Goal: Transaction & Acquisition: Purchase product/service

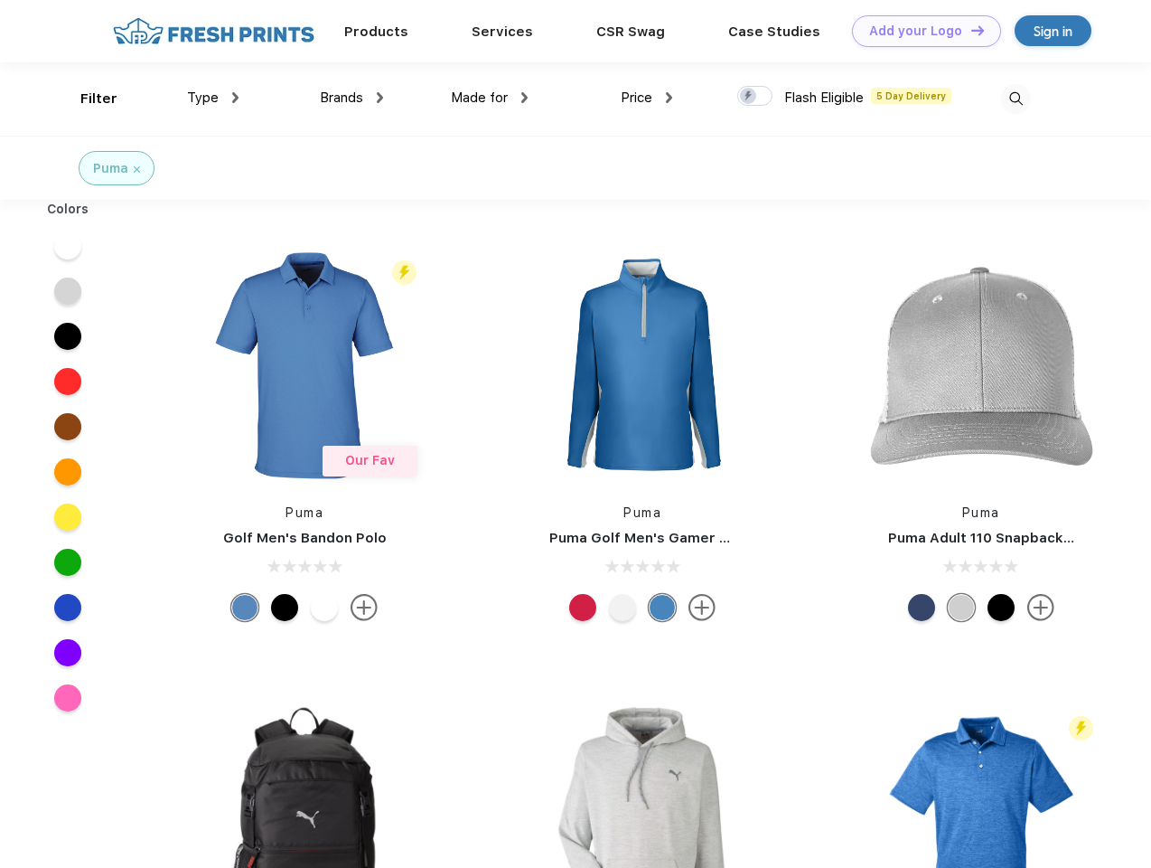
click at [920, 31] on link "Add your Logo Design Tool" at bounding box center [926, 31] width 149 height 32
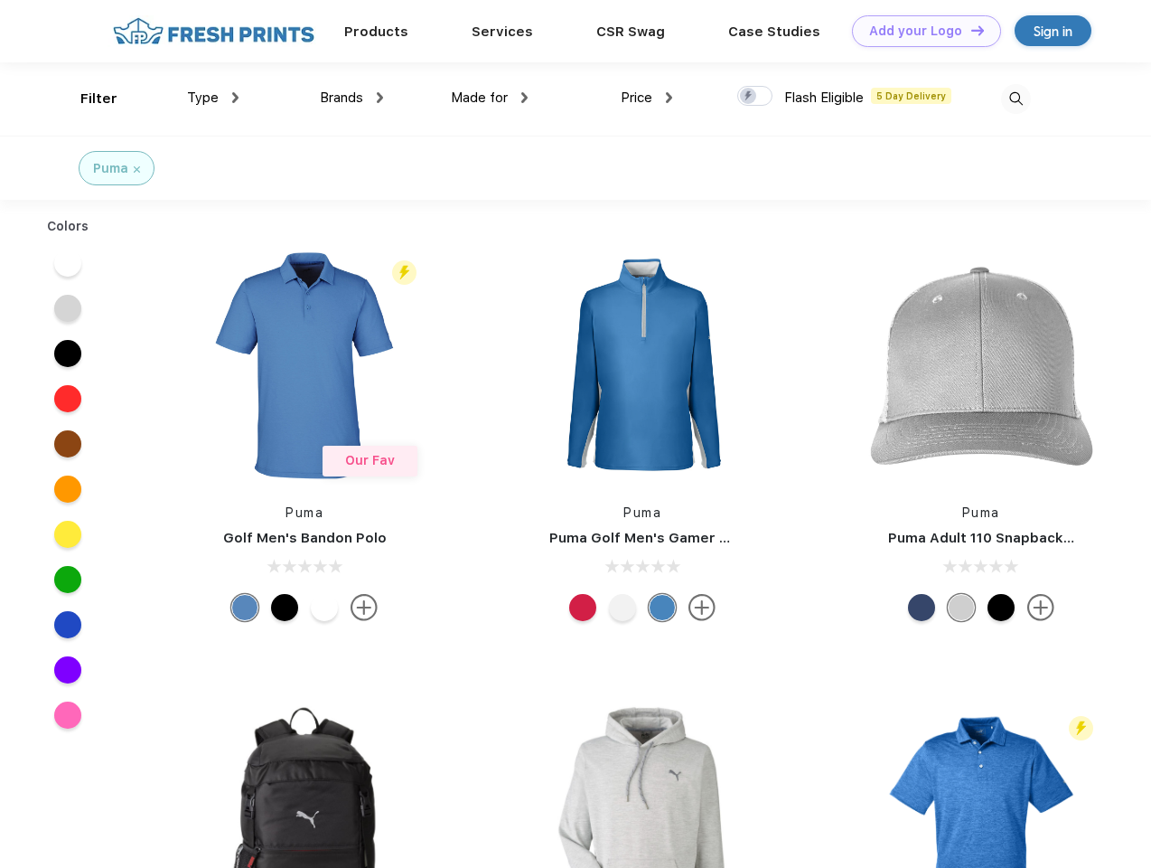
click at [0, 0] on div "Design Tool" at bounding box center [0, 0] width 0 height 0
click at [970, 30] on link "Add your Logo Design Tool" at bounding box center [926, 31] width 149 height 32
click at [87, 99] on div "Filter" at bounding box center [98, 99] width 37 height 21
click at [213, 98] on span "Type" at bounding box center [203, 97] width 32 height 16
click at [352, 98] on span "Brands" at bounding box center [341, 97] width 43 height 16
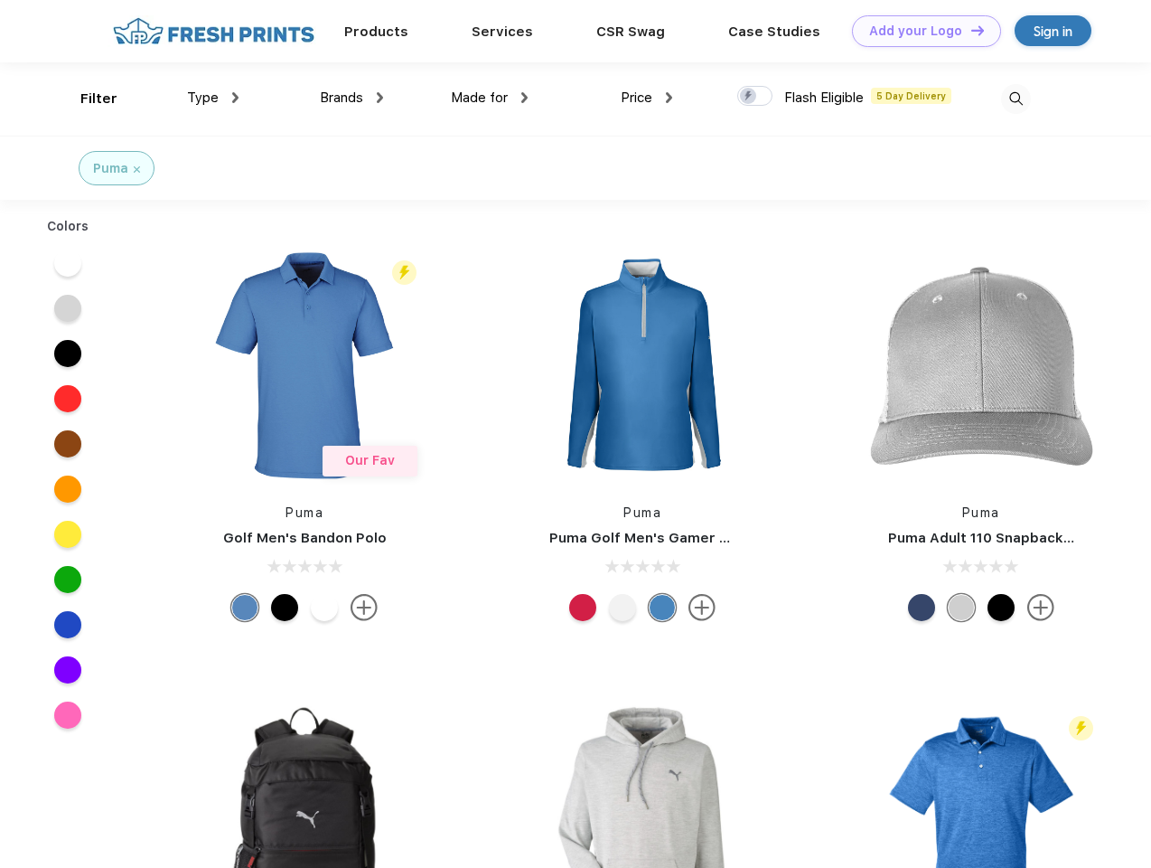
click at [490, 98] on span "Made for" at bounding box center [479, 97] width 57 height 16
click at [647, 98] on span "Price" at bounding box center [637, 97] width 32 height 16
click at [756, 97] on div at bounding box center [754, 96] width 35 height 20
click at [749, 97] on input "checkbox" at bounding box center [743, 91] width 12 height 12
click at [1016, 99] on img at bounding box center [1016, 99] width 30 height 30
